Goal: Task Accomplishment & Management: Manage account settings

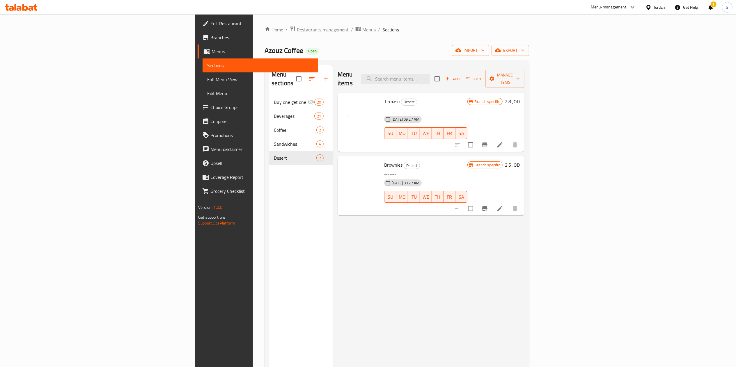
click at [297, 33] on span "Restaurants management" at bounding box center [323, 29] width 52 height 7
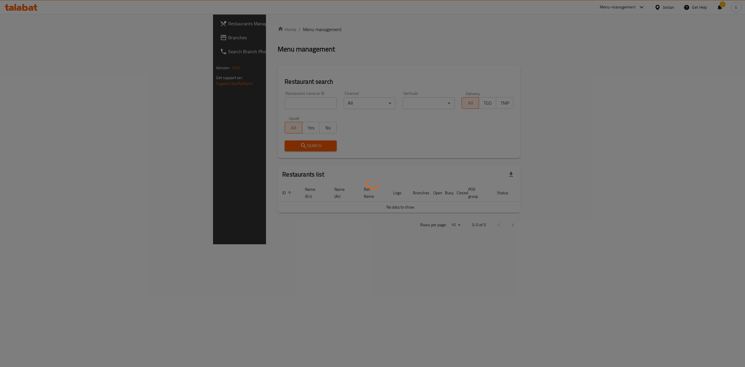
click at [216, 105] on div at bounding box center [372, 183] width 745 height 367
click at [203, 104] on div at bounding box center [372, 183] width 745 height 367
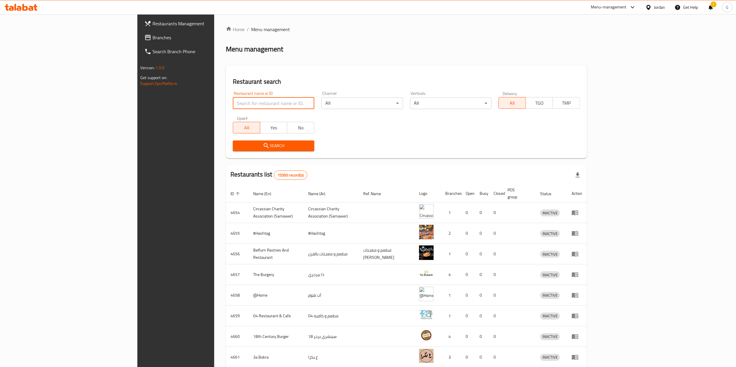
click at [233, 104] on input "search" at bounding box center [274, 104] width 82 height 12
paste input "643713"
click button "Search" at bounding box center [274, 146] width 82 height 11
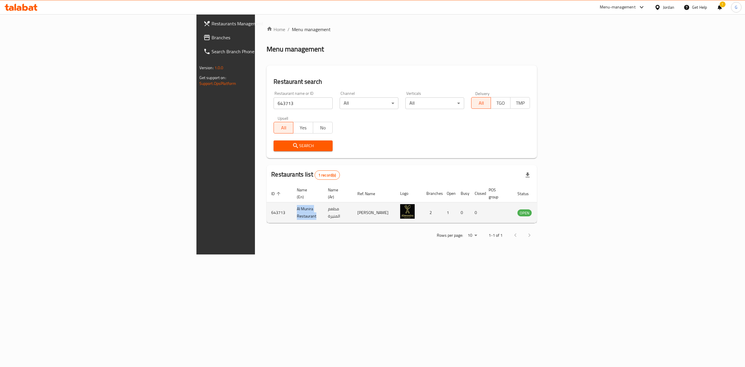
drag, startPoint x: 204, startPoint y: 208, endPoint x: 164, endPoint y: 208, distance: 40.2
click at [292, 208] on td "Al Munira Restaurant" at bounding box center [307, 213] width 31 height 21
copy td "Al Munira Restaurant"
click at [255, 241] on div "Home / Menu management Menu management Restaurant search Restaurant name or ID …" at bounding box center [402, 134] width 294 height 241
click at [274, 103] on input "643713" at bounding box center [303, 104] width 59 height 12
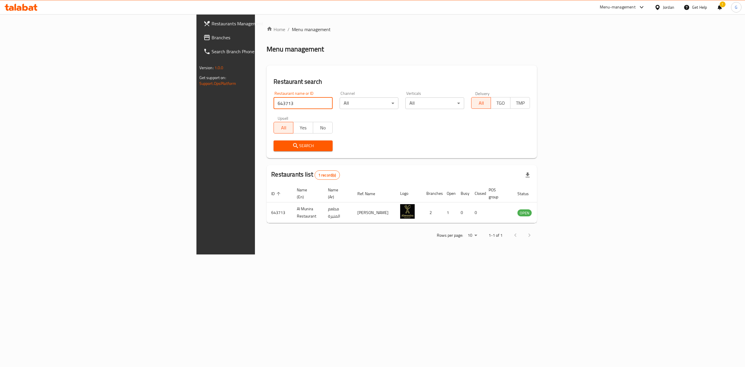
click at [274, 103] on input "643713" at bounding box center [303, 104] width 59 height 12
click button "Search" at bounding box center [303, 146] width 59 height 11
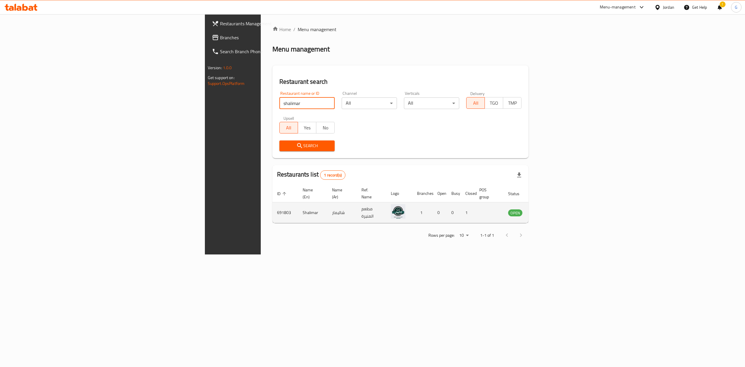
click at [273, 211] on td "691803" at bounding box center [286, 213] width 26 height 21
copy td "691803"
click at [298, 210] on td "Shalimar" at bounding box center [312, 213] width 29 height 21
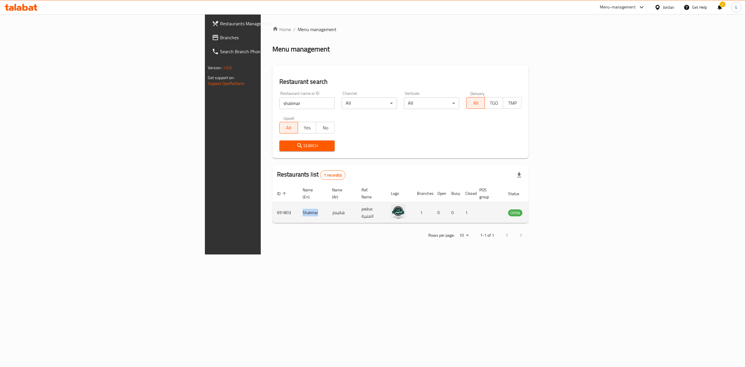
copy td "Shalimar"
click at [261, 242] on div "Home / Menu management Menu management Restaurant search Restaurant name or ID …" at bounding box center [401, 134] width 280 height 241
click at [280, 109] on input "shalimar" at bounding box center [307, 104] width 55 height 12
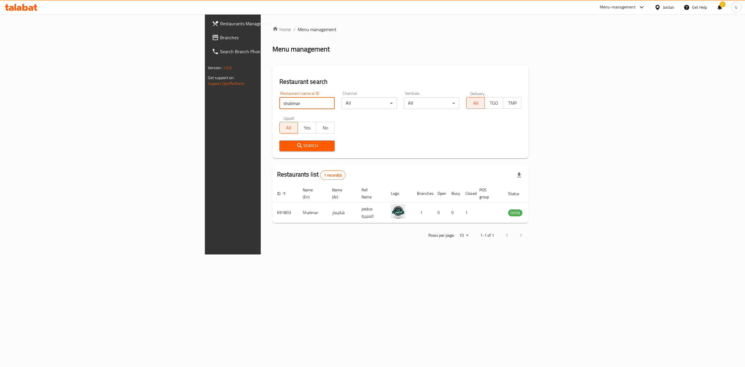
click at [280, 109] on input "shalimar" at bounding box center [307, 104] width 55 height 12
type input "green apple"
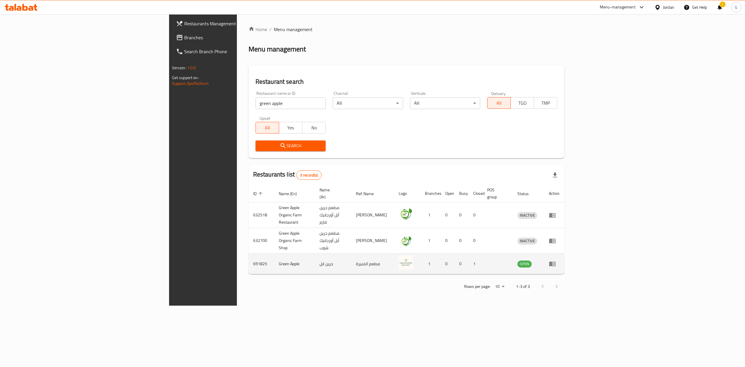
click at [249, 254] on td "691825" at bounding box center [262, 264] width 26 height 21
click at [274, 254] on td "Green Apple" at bounding box center [294, 264] width 41 height 21
drag, startPoint x: 191, startPoint y: 250, endPoint x: 164, endPoint y: 250, distance: 26.8
click at [274, 254] on td "Green Apple" at bounding box center [294, 264] width 41 height 21
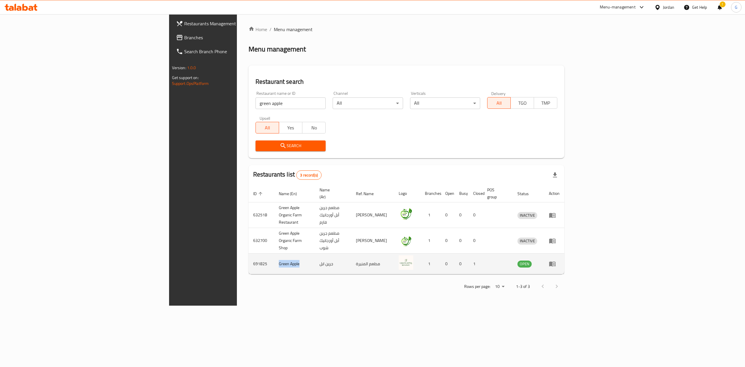
copy td "Green Apple"
click at [249, 279] on div "Rows per page: 10 1-3 of 3" at bounding box center [407, 286] width 316 height 15
click at [169, 266] on div "Restaurants Management Branches Search Branch Phone Version: 1.0.0 Get support …" at bounding box center [231, 197] width 125 height 367
click at [26, 6] on icon at bounding box center [21, 7] width 33 height 7
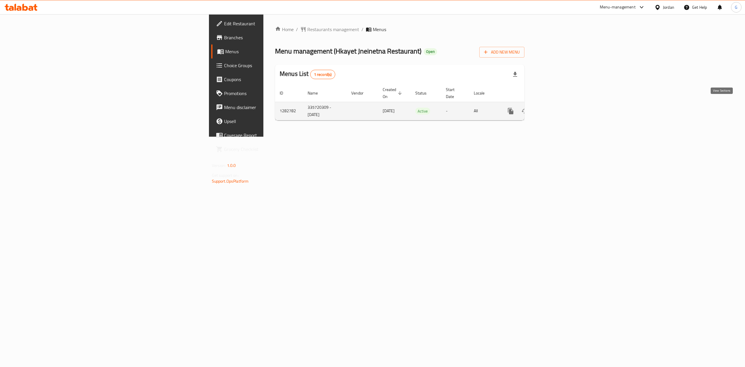
click at [556, 108] on icon "enhanced table" at bounding box center [552, 111] width 7 height 7
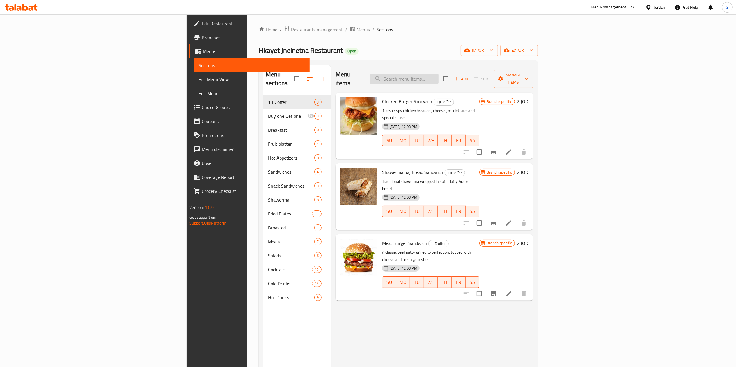
click at [439, 78] on input "search" at bounding box center [404, 79] width 69 height 10
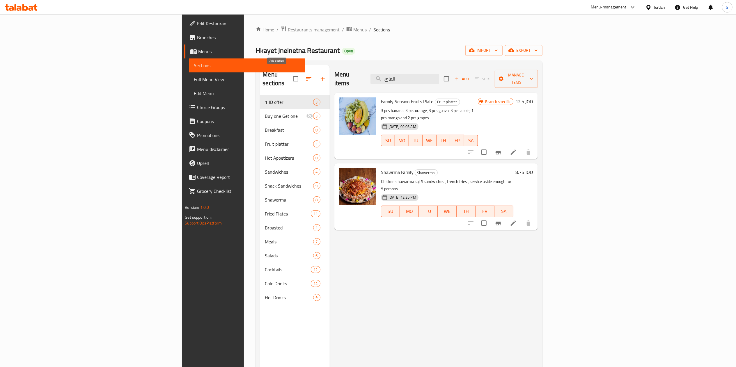
type input "العائ"
click at [316, 79] on button "button" at bounding box center [323, 79] width 14 height 14
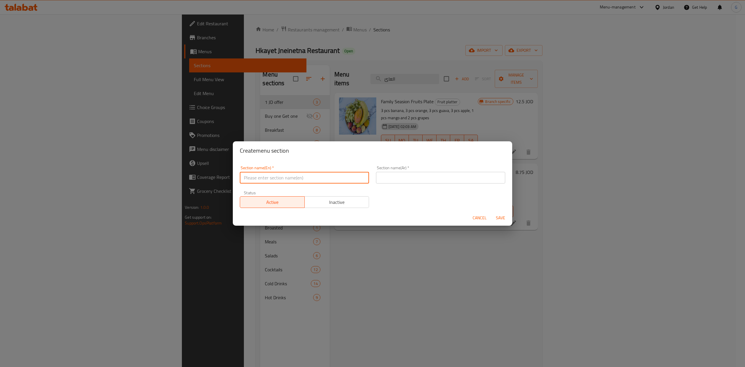
click at [286, 177] on input "text" at bounding box center [304, 178] width 129 height 12
type input "Jam3at offer"
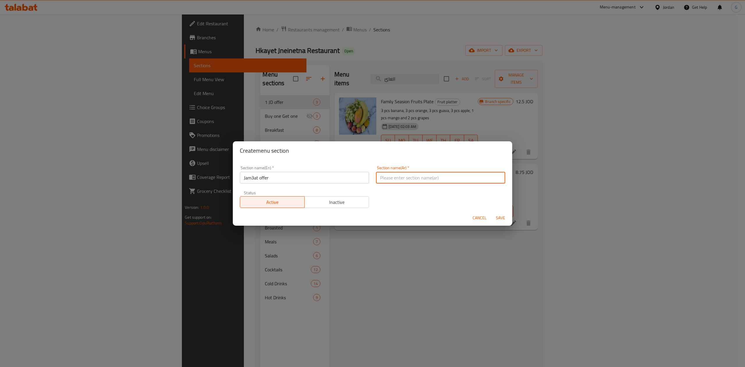
click at [399, 174] on input "text" at bounding box center [440, 178] width 129 height 12
type input "ج"
type input "عرض جمعات"
click at [499, 219] on span "Save" at bounding box center [501, 218] width 14 height 7
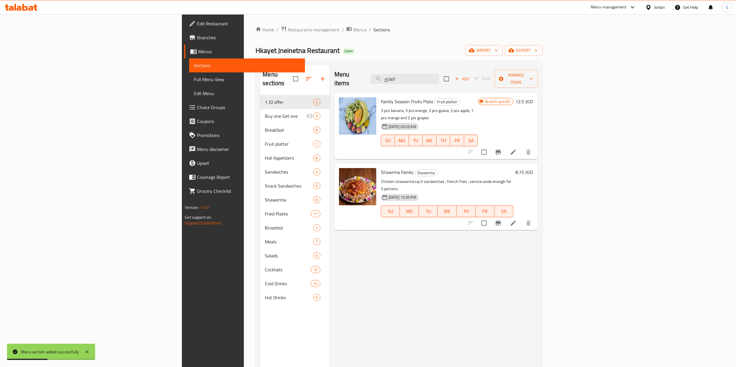
drag, startPoint x: 257, startPoint y: 89, endPoint x: 305, endPoint y: 49, distance: 62.0
click at [305, 49] on div "Home / Restaurants management / Menus / Sections Hkayet Jneinetna Restaurant Op…" at bounding box center [399, 231] width 287 height 411
click at [305, 75] on icon "button" at bounding box center [308, 78] width 7 height 7
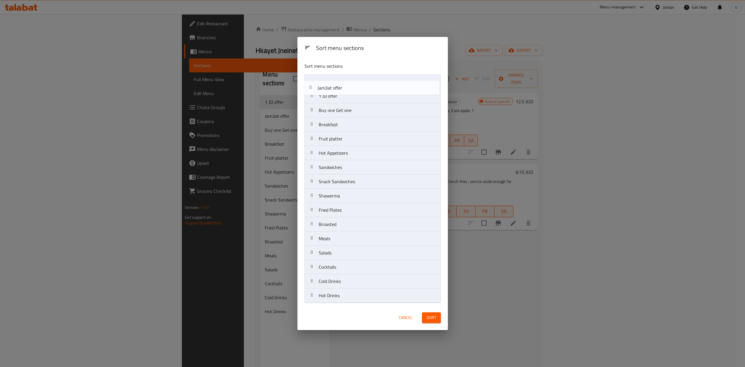
drag, startPoint x: 363, startPoint y: 101, endPoint x: 362, endPoint y: 85, distance: 16.0
click at [362, 85] on nav "1 JD offer Jam3at offer Buy one Get one Breakfast Fruit platter Hot Appetizers …" at bounding box center [373, 189] width 137 height 229
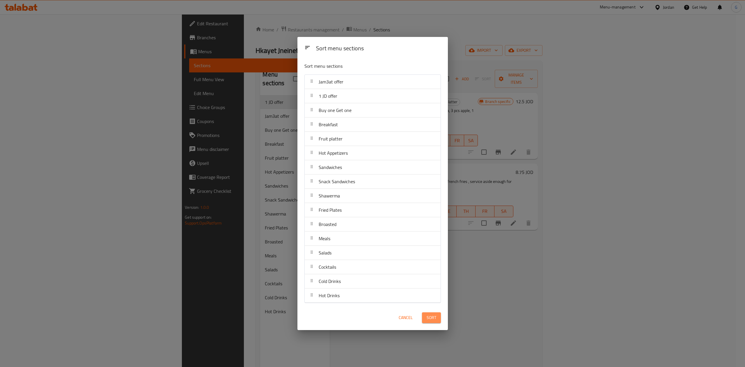
click at [430, 314] on button "Sort" at bounding box center [431, 318] width 19 height 11
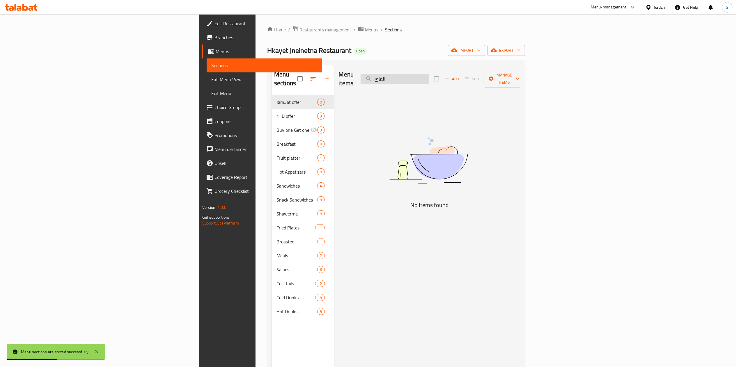
click at [430, 79] on input "العائ" at bounding box center [395, 79] width 69 height 10
paste input "العائ"
type input "العائ"
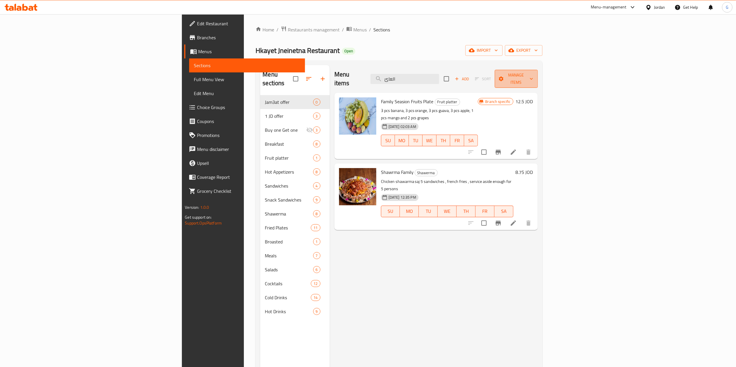
click at [538, 80] on button "Manage items" at bounding box center [516, 79] width 43 height 18
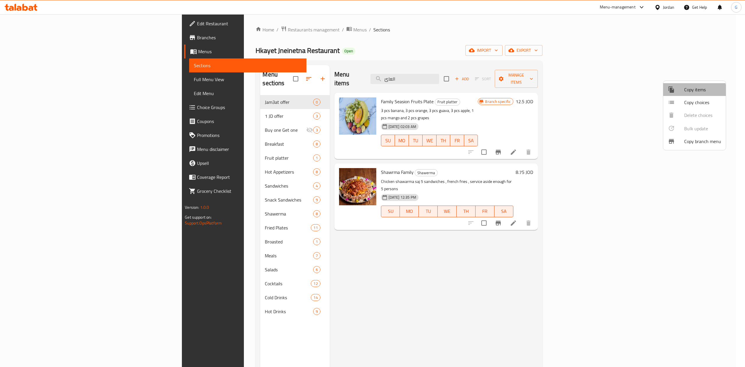
click at [676, 93] on div at bounding box center [676, 89] width 16 height 7
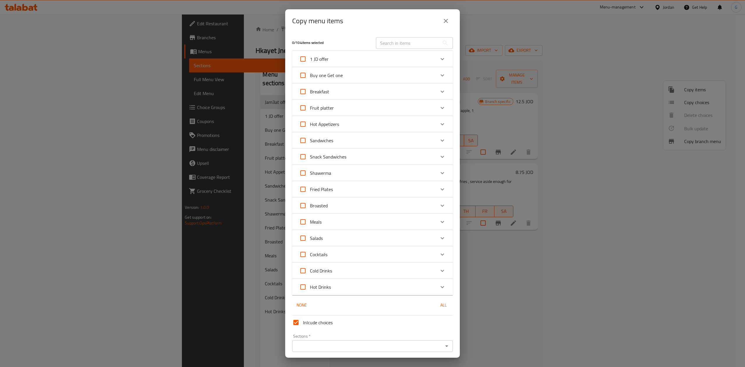
click at [389, 43] on input "text" at bounding box center [407, 43] width 63 height 12
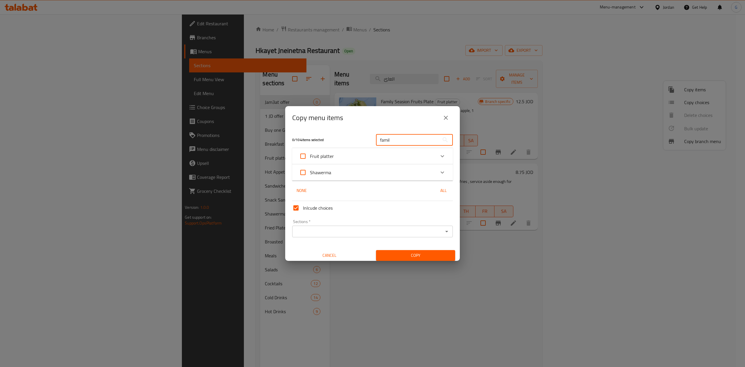
type input "famil"
click at [436, 169] on div "Expand" at bounding box center [443, 173] width 14 height 14
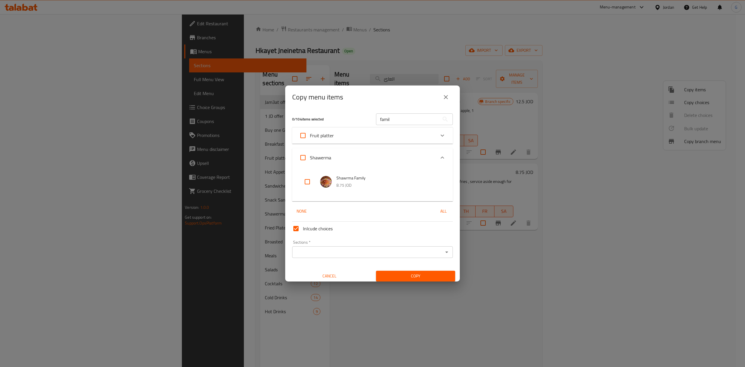
click at [301, 179] on input "checkbox" at bounding box center [308, 182] width 14 height 14
checkbox input "true"
click at [394, 119] on input "famil" at bounding box center [407, 120] width 63 height 12
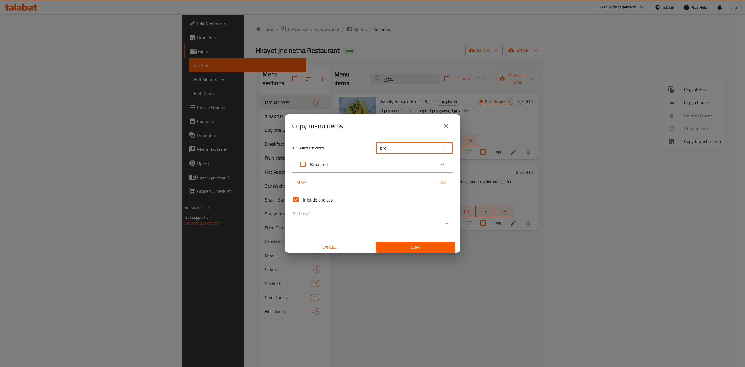
type input "bro"
click at [379, 176] on div "1 / 104 items selected bro ​ Broasted Broasted Meal 0 JOD None All Inlcude choi…" at bounding box center [372, 195] width 175 height 115
click at [439, 166] on icon "Expand" at bounding box center [442, 164] width 7 height 7
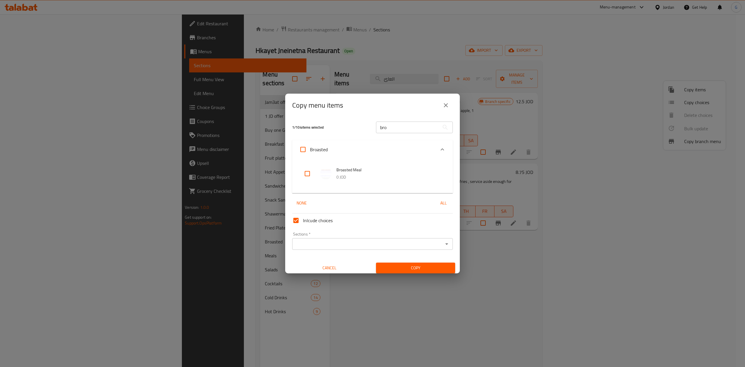
click at [309, 176] on input "checkbox" at bounding box center [308, 174] width 14 height 14
checkbox input "true"
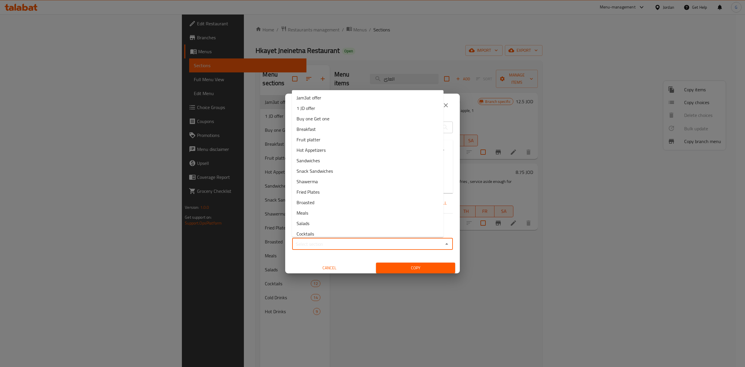
click at [352, 245] on input "Sections   *" at bounding box center [368, 244] width 148 height 8
click at [347, 100] on li "Jam3at offer" at bounding box center [368, 98] width 152 height 10
type input "Jam3at offer"
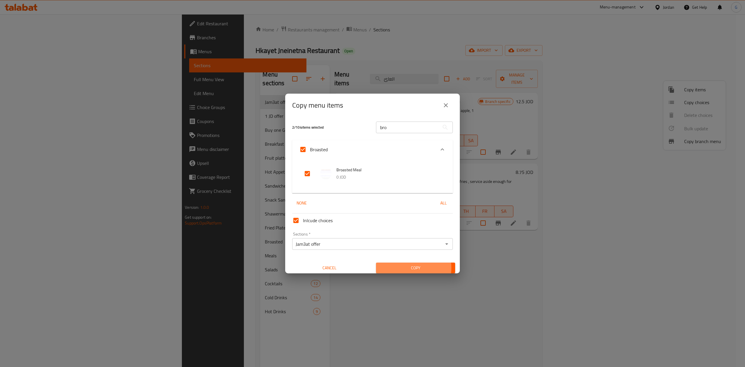
click at [406, 268] on span "Copy" at bounding box center [416, 268] width 70 height 7
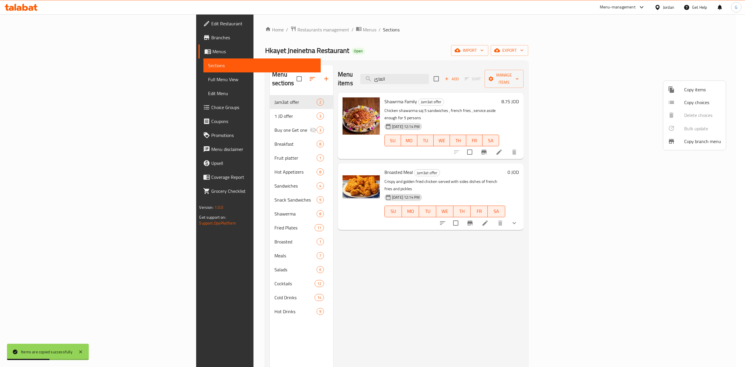
click at [682, 202] on div at bounding box center [372, 183] width 745 height 367
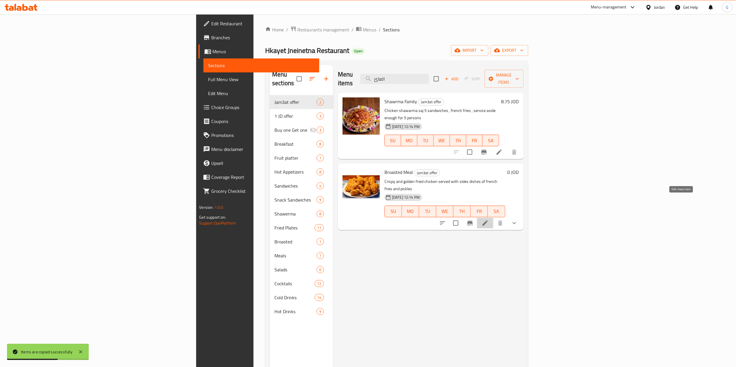
click at [489, 220] on icon at bounding box center [485, 223] width 7 height 7
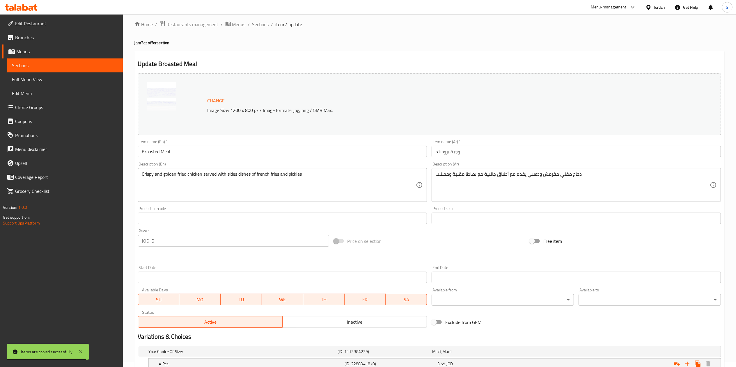
scroll to position [134, 0]
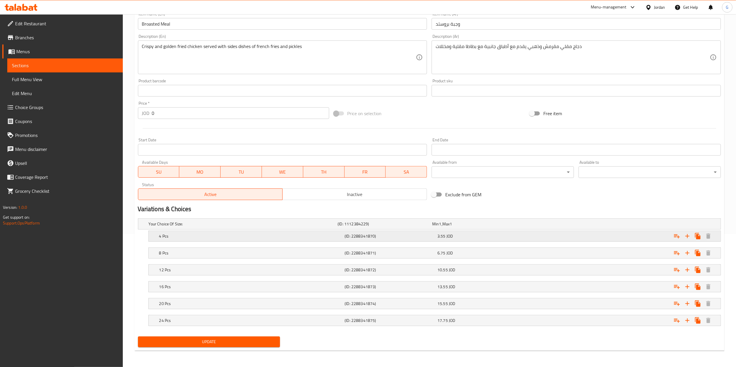
click at [637, 241] on div "Expand" at bounding box center [622, 236] width 186 height 13
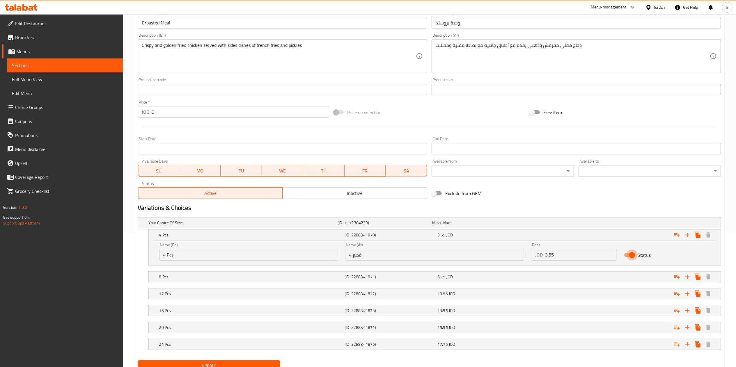
click at [628, 257] on input "Status" at bounding box center [632, 255] width 33 height 11
checkbox input "false"
click at [630, 281] on div "Expand" at bounding box center [622, 277] width 186 height 13
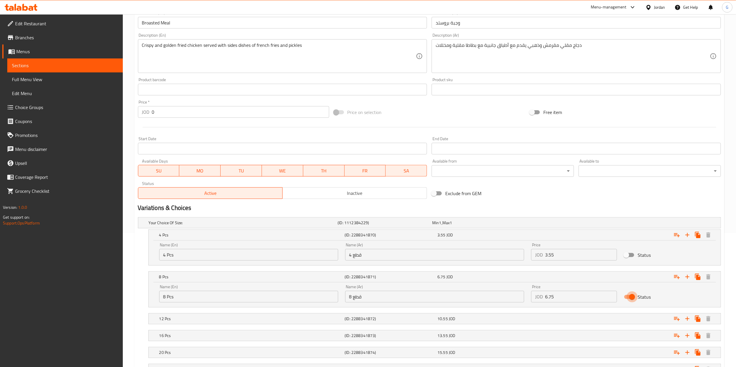
click at [634, 296] on input "Status" at bounding box center [632, 297] width 33 height 11
checkbox input "false"
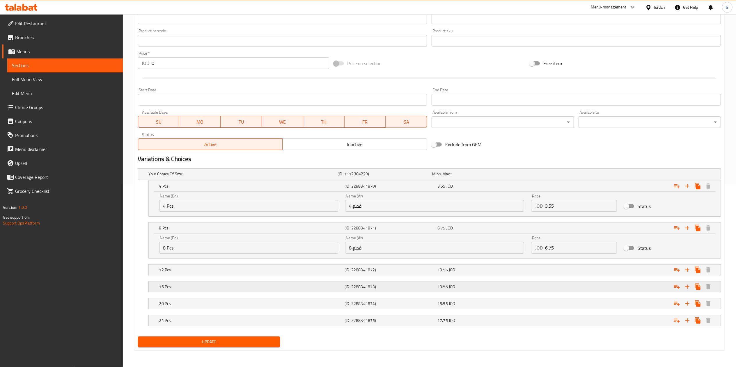
click at [601, 287] on div "Expand" at bounding box center [622, 287] width 186 height 13
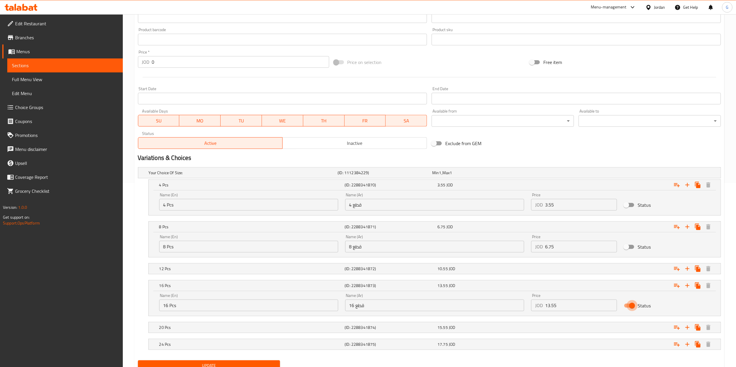
click at [624, 305] on input "Status" at bounding box center [632, 306] width 33 height 11
checkbox input "false"
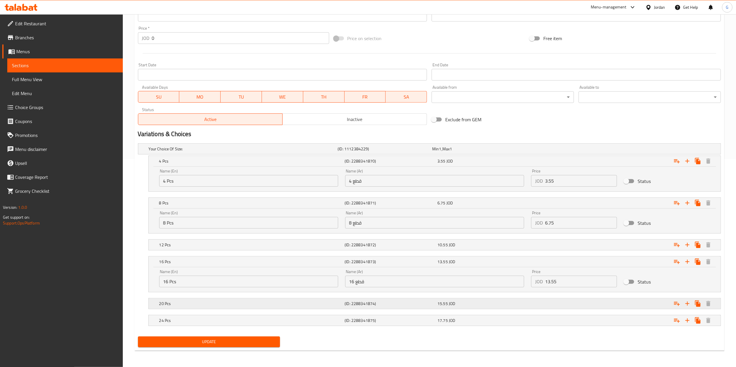
click at [624, 301] on div "Expand" at bounding box center [622, 304] width 186 height 13
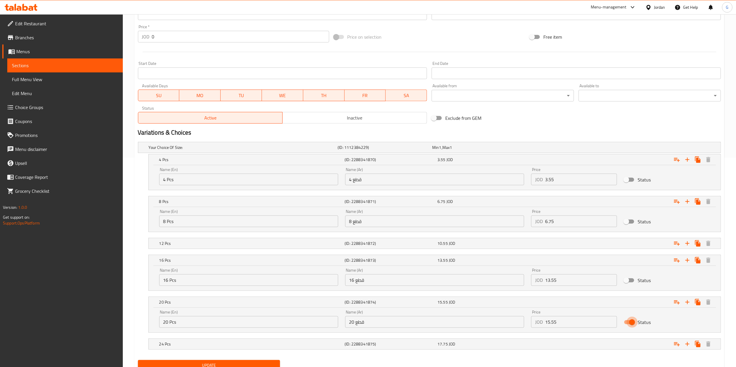
click at [631, 322] on input "Status" at bounding box center [632, 322] width 33 height 11
checkbox input "false"
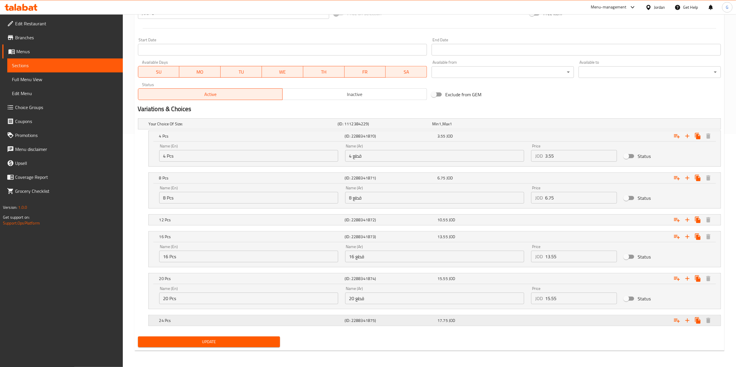
click at [630, 321] on div "Expand" at bounding box center [622, 320] width 186 height 13
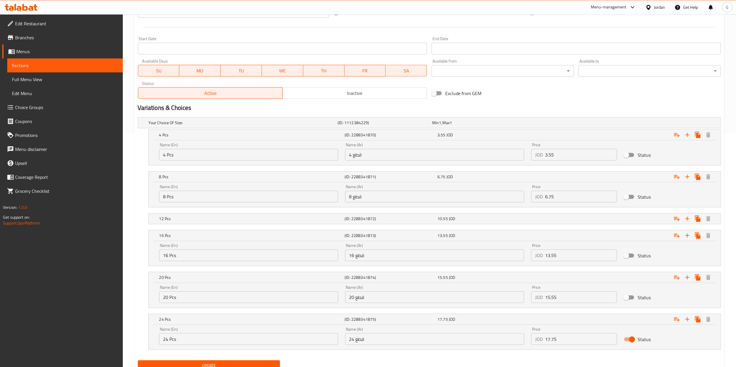
click at [630, 345] on input "Status" at bounding box center [632, 339] width 33 height 11
checkbox input "false"
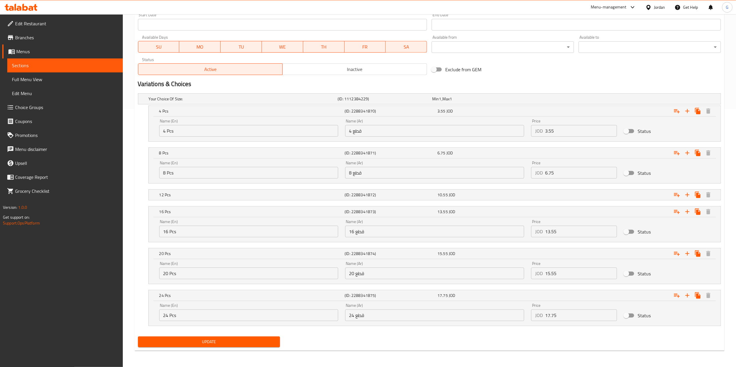
click at [210, 342] on span "Update" at bounding box center [209, 342] width 133 height 7
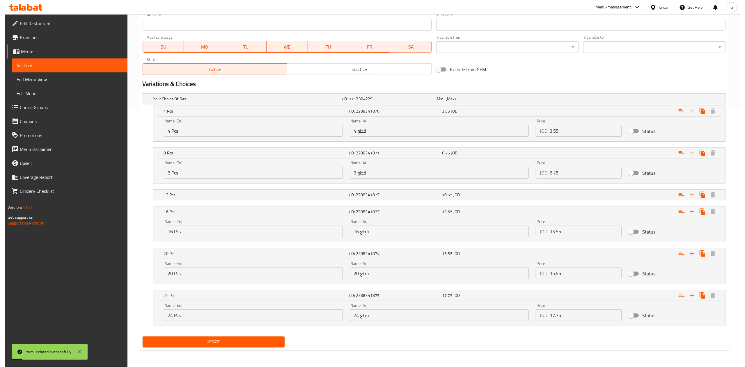
scroll to position [0, 0]
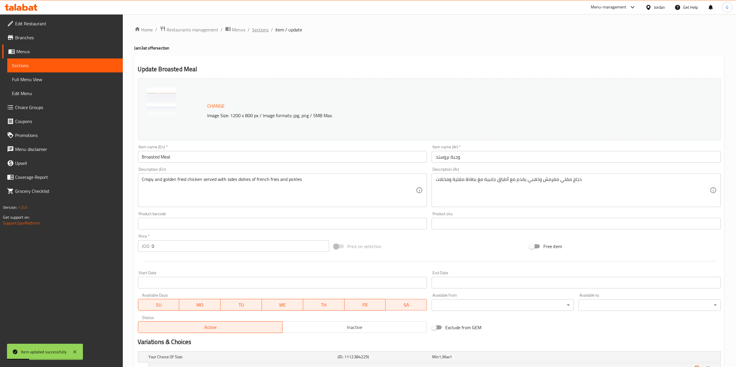
click at [262, 31] on span "Sections" at bounding box center [260, 29] width 17 height 7
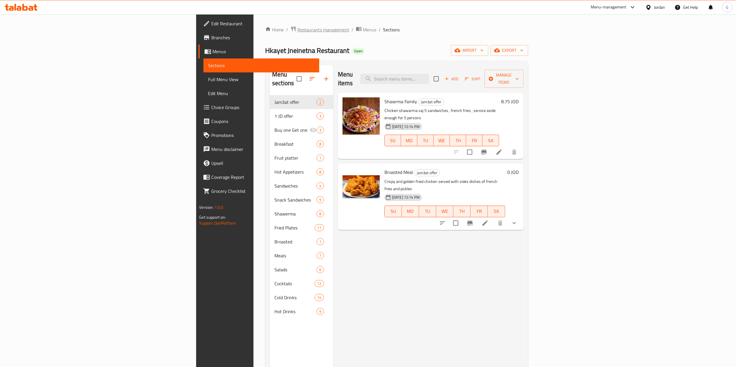
click at [298, 31] on span "Restaurants management" at bounding box center [324, 29] width 52 height 7
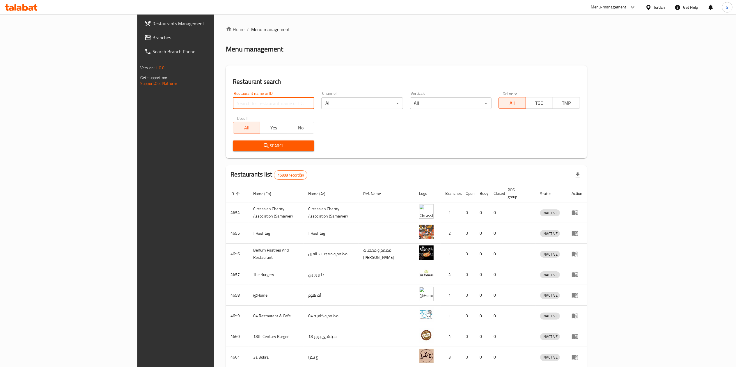
click at [233, 99] on input "search" at bounding box center [274, 104] width 82 height 12
type input "حكايا جنينتنا"
click button "Search" at bounding box center [274, 146] width 82 height 11
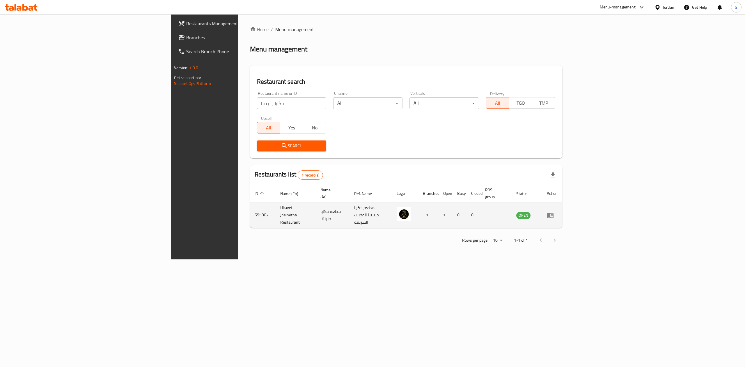
click at [250, 208] on td "695007" at bounding box center [263, 216] width 26 height 26
copy td "695007"
